Goal: Information Seeking & Learning: Learn about a topic

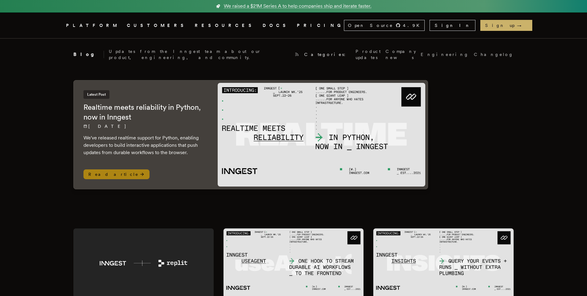
click at [183, 128] on div "Latest Post Realtime meets reliability in Python, now in Inngest 9/26/2025 We'v…" at bounding box center [144, 123] width 122 height 66
